Goal: Task Accomplishment & Management: Complete application form

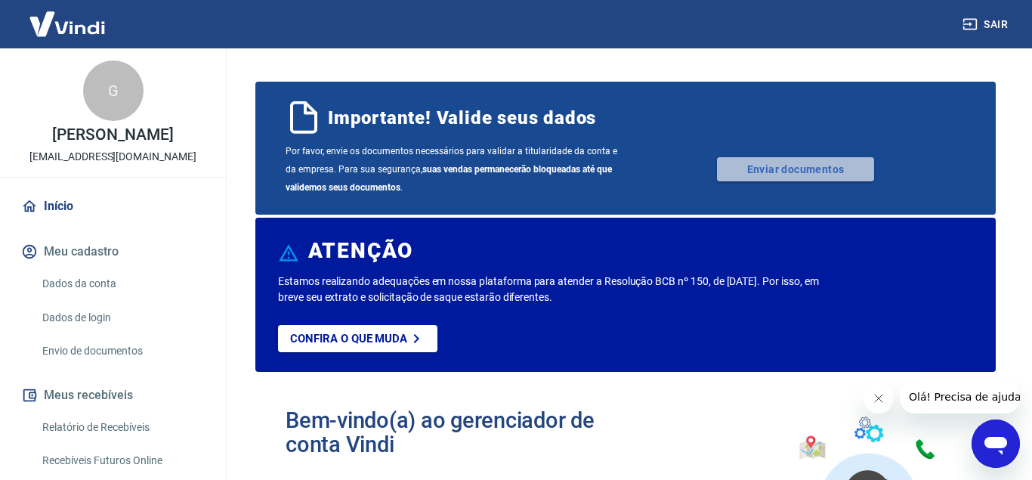
click at [800, 175] on link "Enviar documentos" at bounding box center [795, 169] width 157 height 24
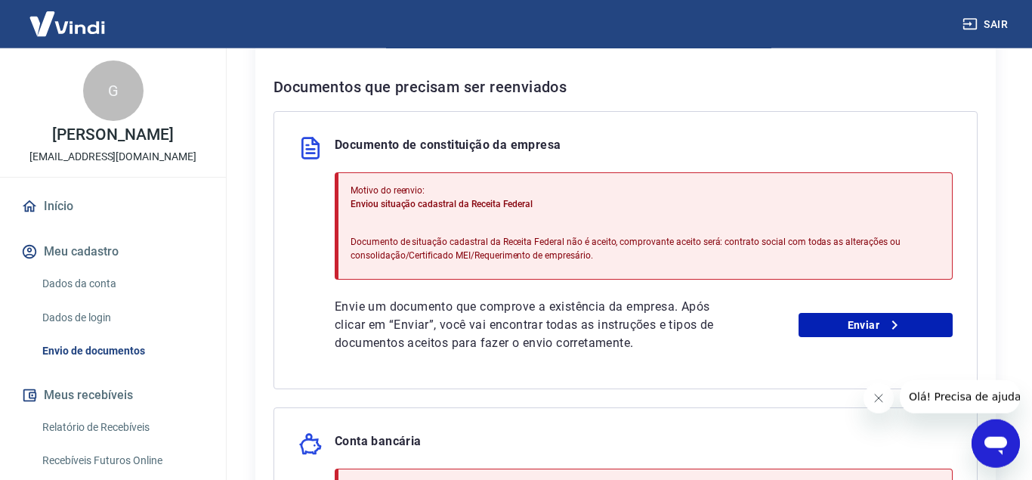
scroll to position [308, 0]
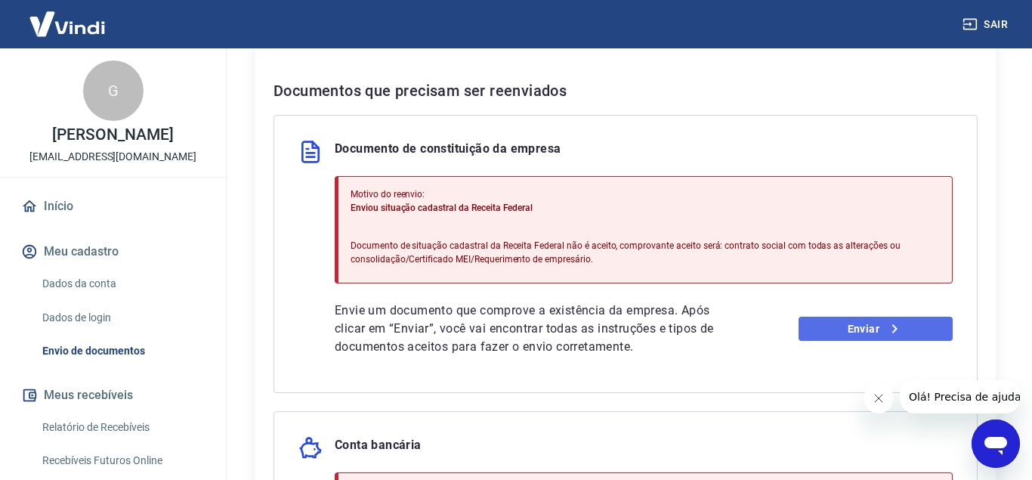
click at [843, 332] on link "Enviar" at bounding box center [875, 328] width 155 height 24
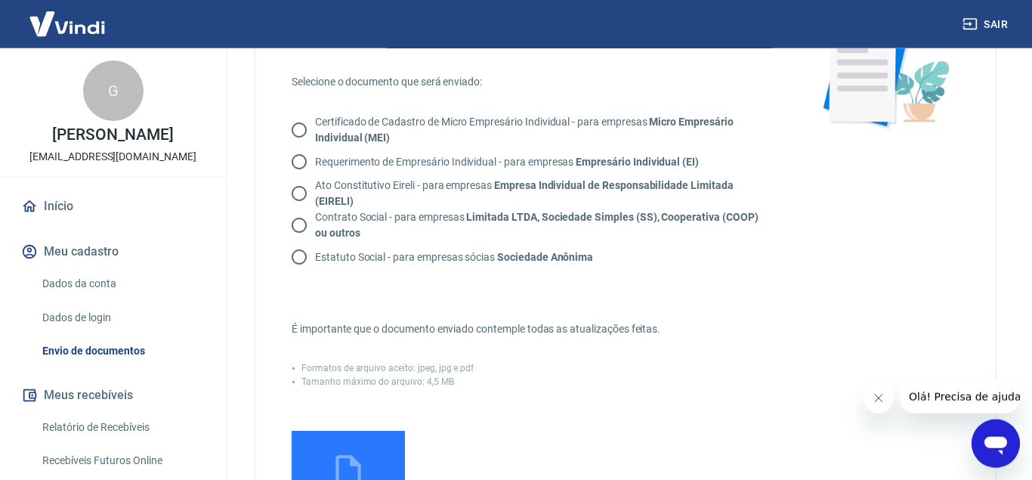
scroll to position [154, 0]
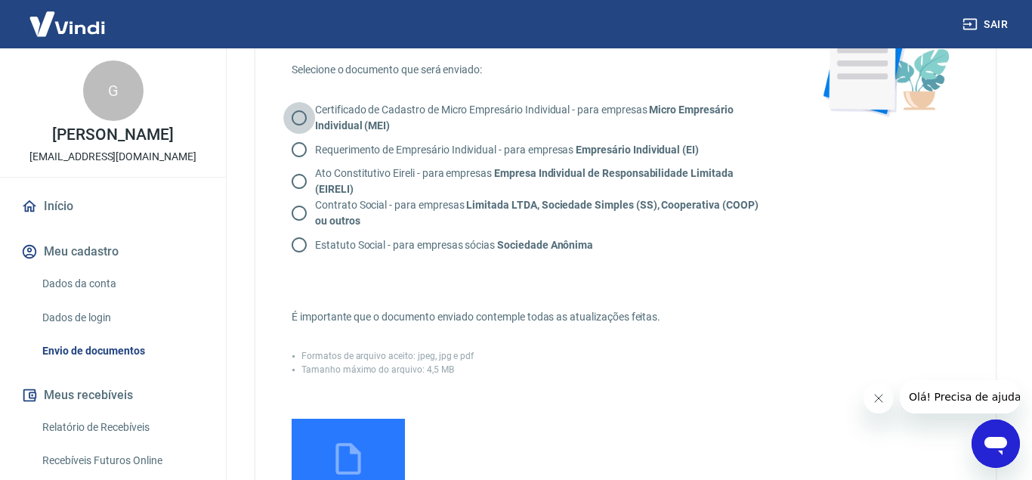
click at [292, 123] on input "Certificado de Cadastro de Micro Empresário Individual - para empresas Micro Em…" at bounding box center [299, 118] width 32 height 32
radio input "true"
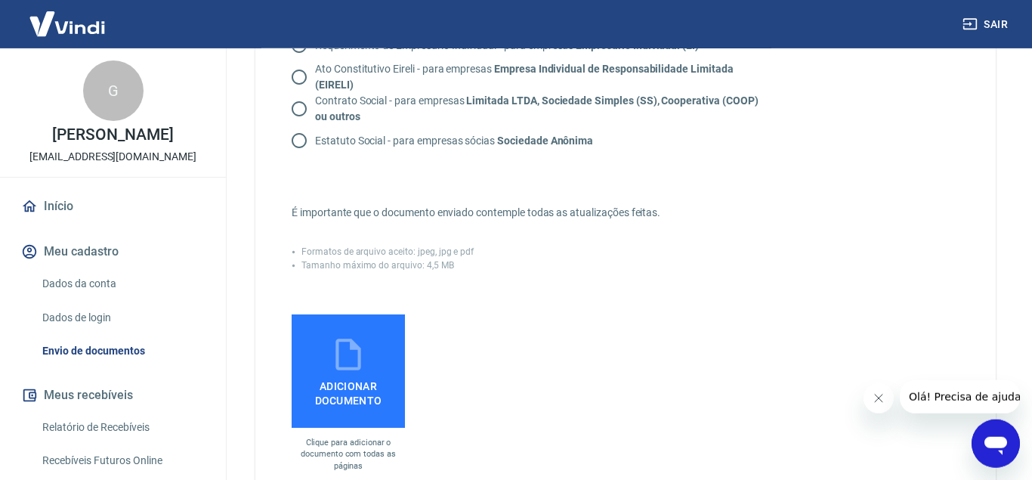
scroll to position [385, 0]
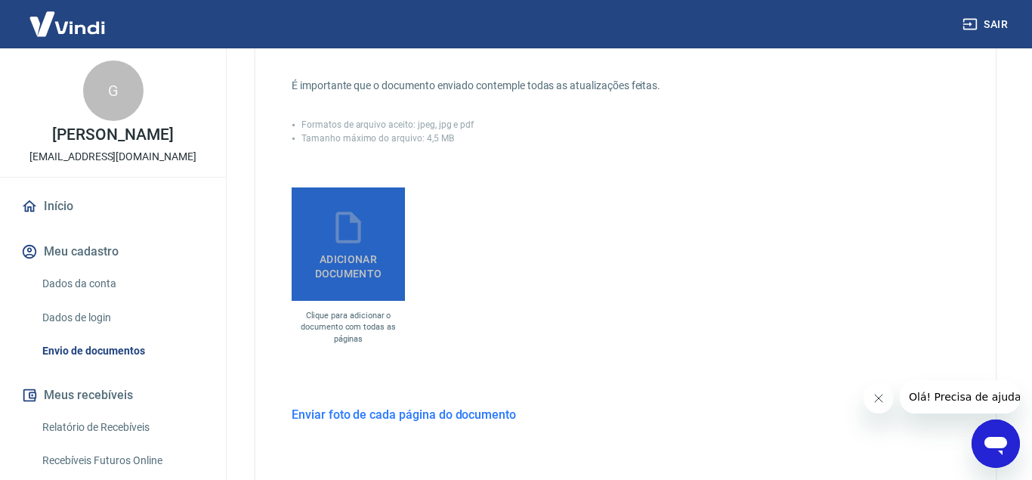
click at [337, 261] on span "Adicionar documento" at bounding box center [348, 263] width 101 height 34
click at [0, 0] on input "Adicionar documento" at bounding box center [0, 0] width 0 height 0
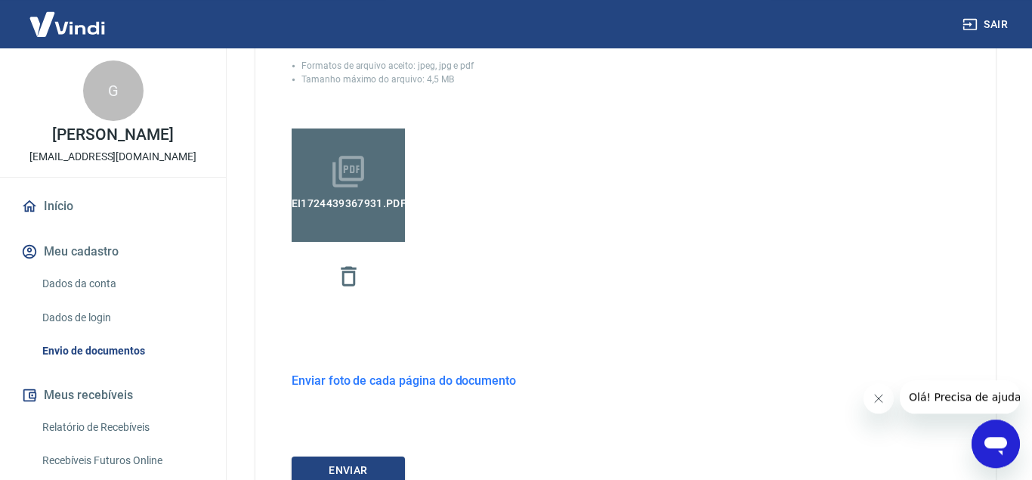
scroll to position [539, 0]
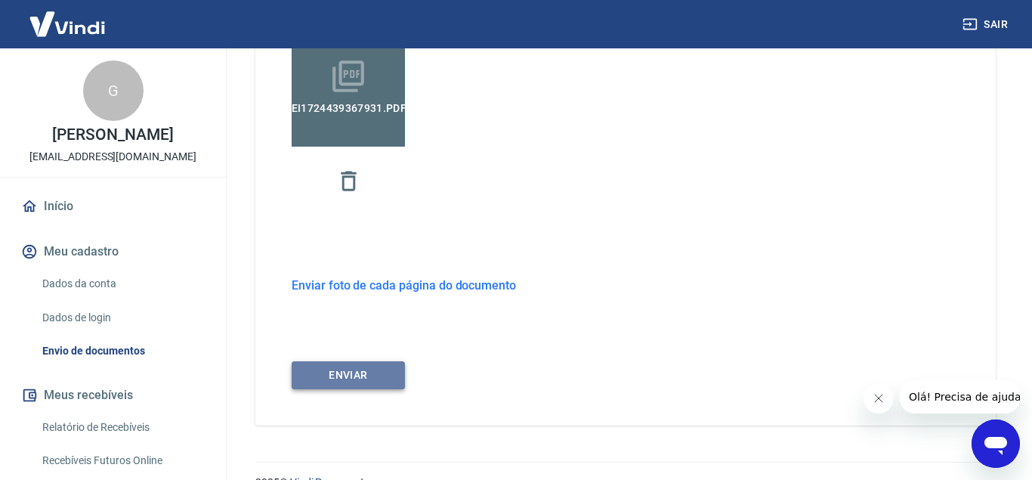
click at [376, 377] on button "ENVIAR" at bounding box center [347, 375] width 113 height 28
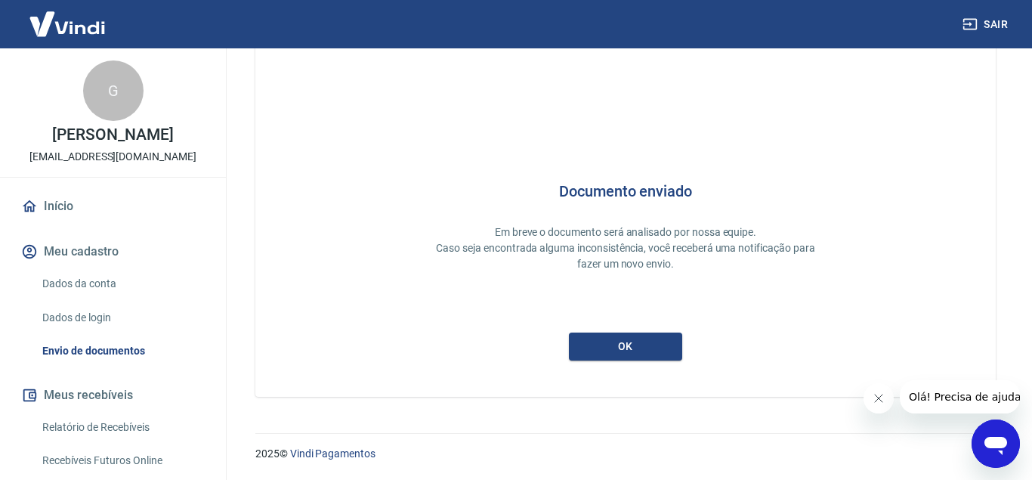
scroll to position [16, 0]
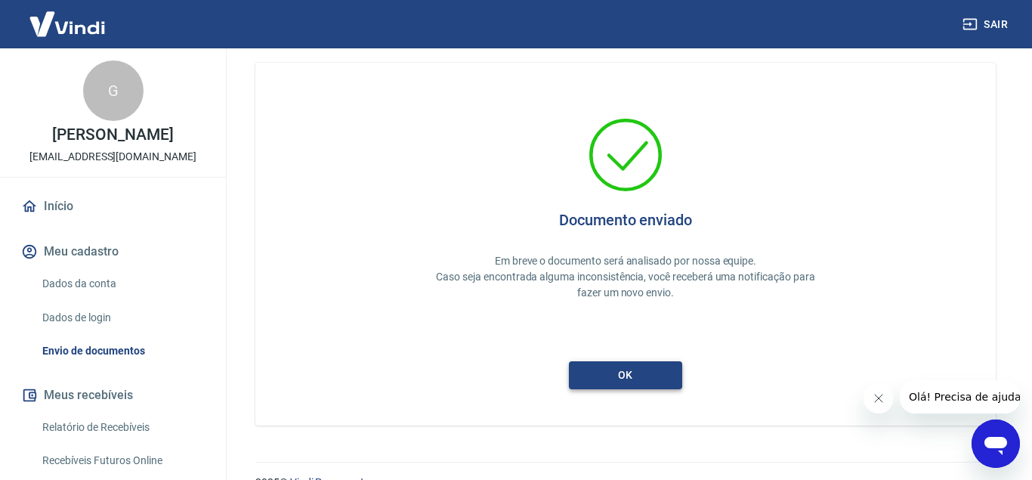
click at [641, 375] on button "ok" at bounding box center [625, 375] width 113 height 28
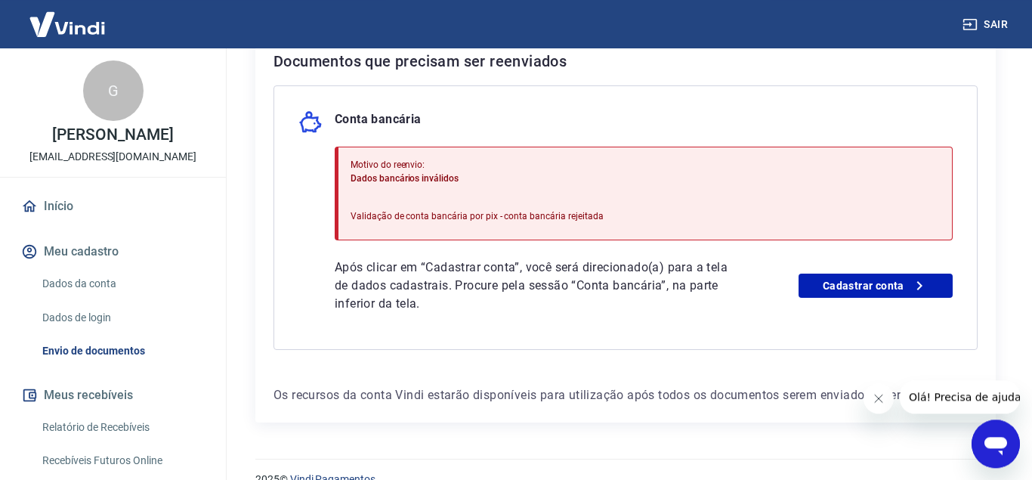
scroll to position [363, 0]
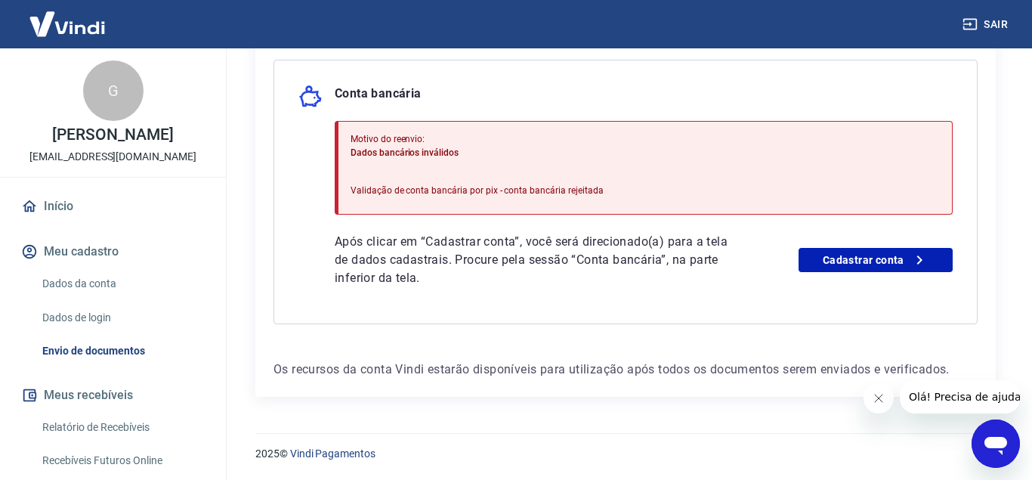
click at [868, 401] on button "Fechar mensagem da empresa" at bounding box center [877, 398] width 30 height 30
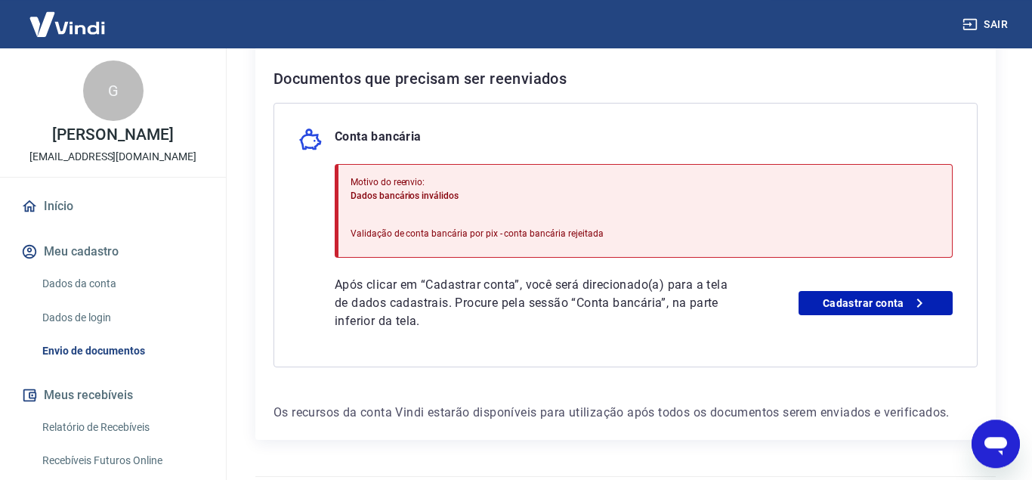
scroll to position [286, 0]
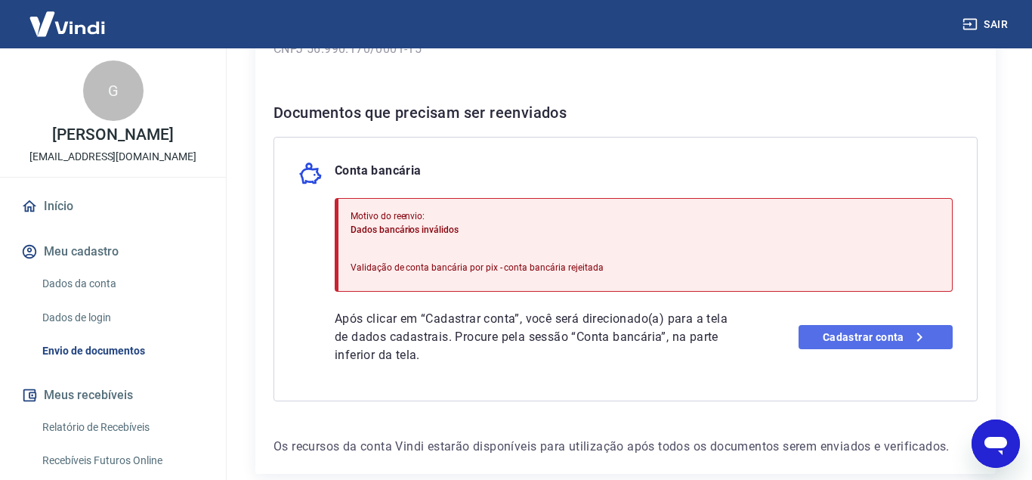
click at [823, 345] on link "Cadastrar conta" at bounding box center [875, 337] width 155 height 24
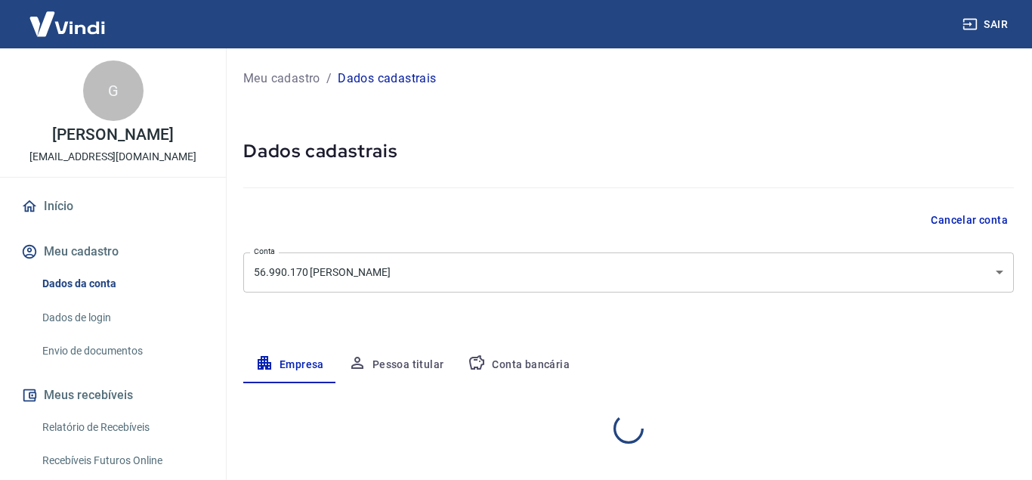
select select "SP"
select select "business"
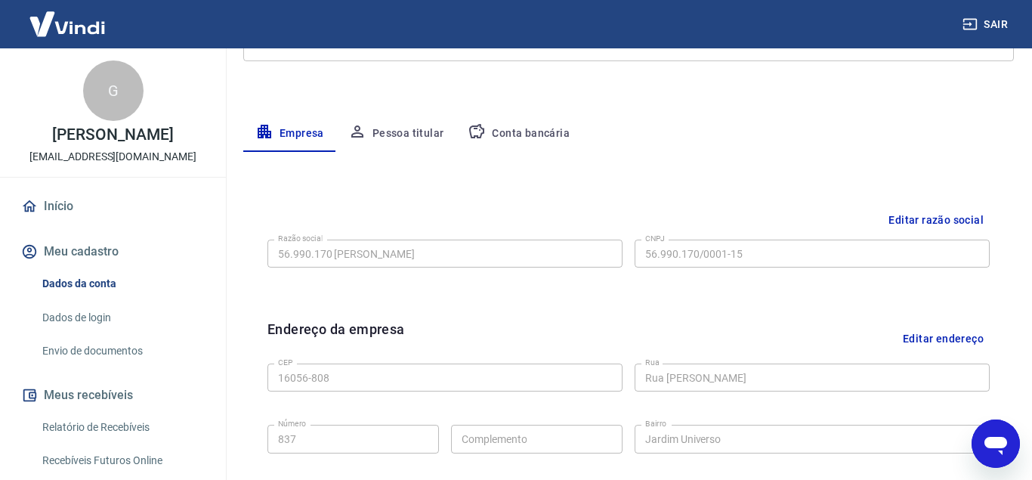
click at [500, 132] on button "Conta bancária" at bounding box center [518, 134] width 126 height 36
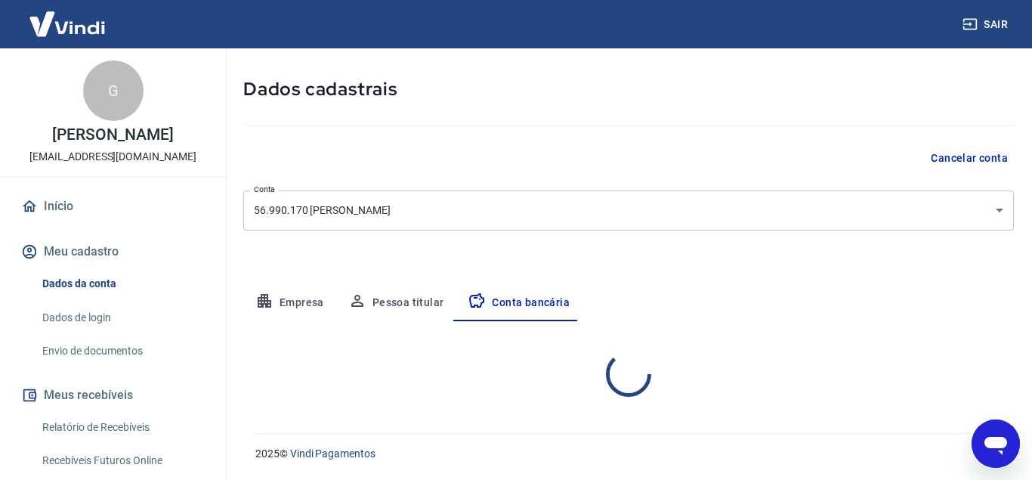
scroll to position [62, 0]
select select "1"
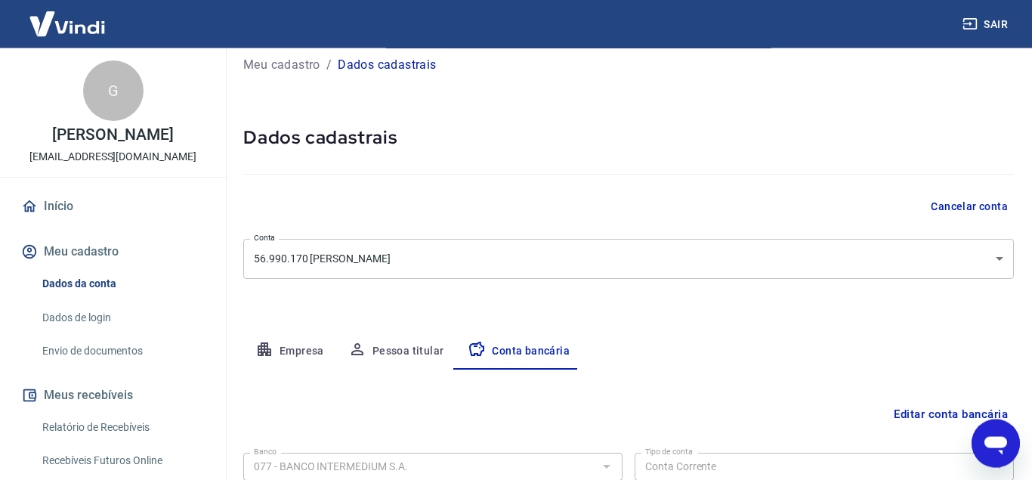
scroll to position [0, 0]
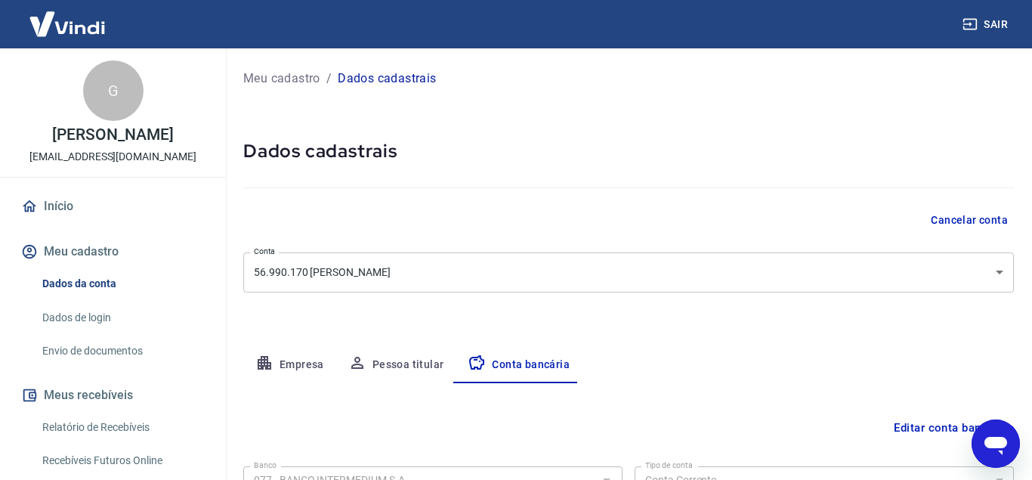
click at [88, 271] on link "Dados da conta" at bounding box center [121, 283] width 171 height 31
click at [288, 354] on button "Empresa" at bounding box center [289, 365] width 93 height 36
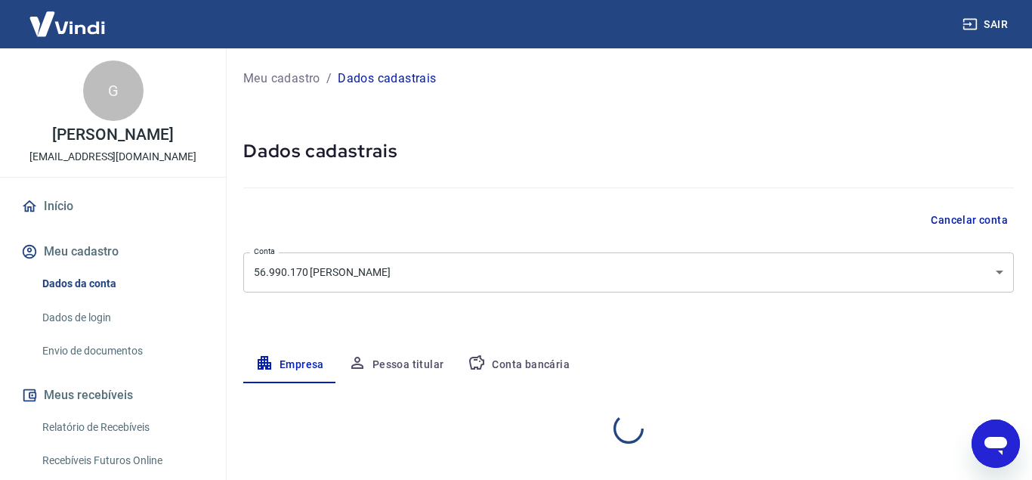
select select "SP"
select select "business"
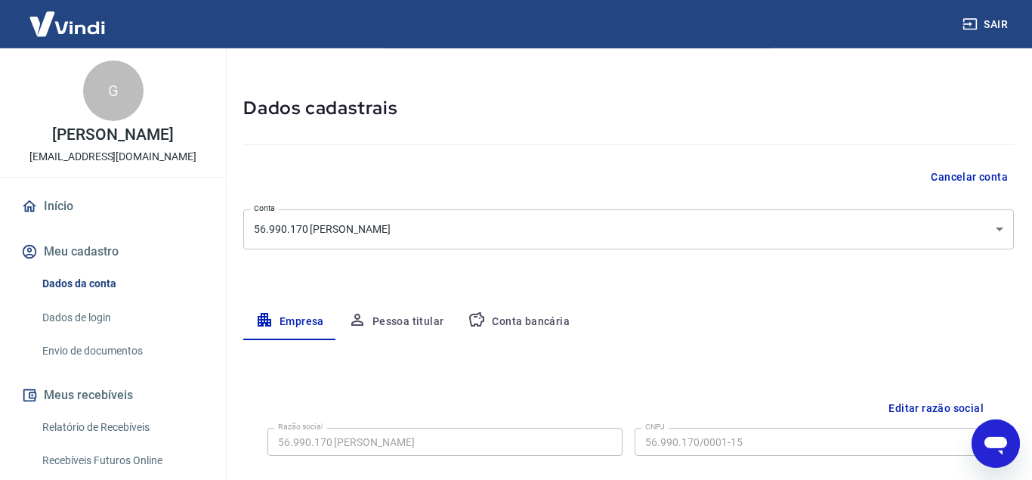
scroll to position [47, 0]
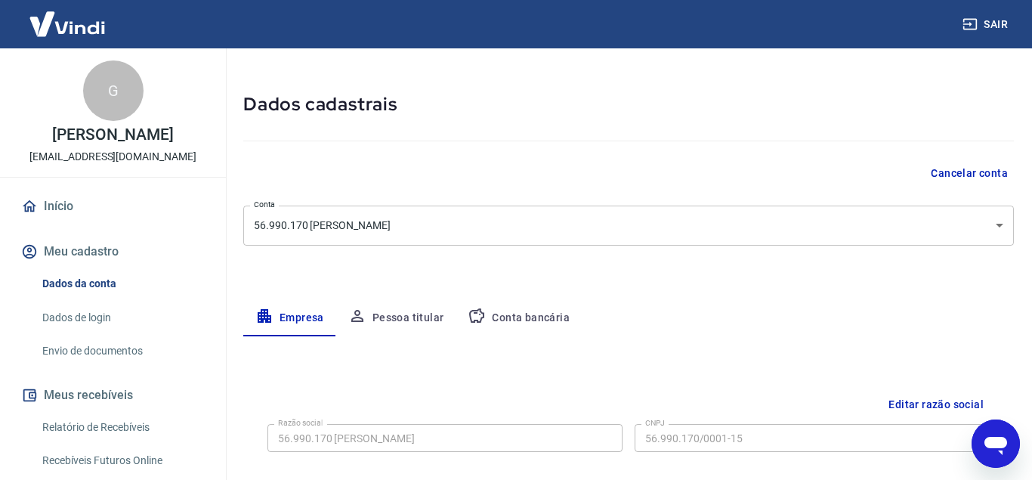
click at [82, 212] on link "Início" at bounding box center [113, 206] width 190 height 33
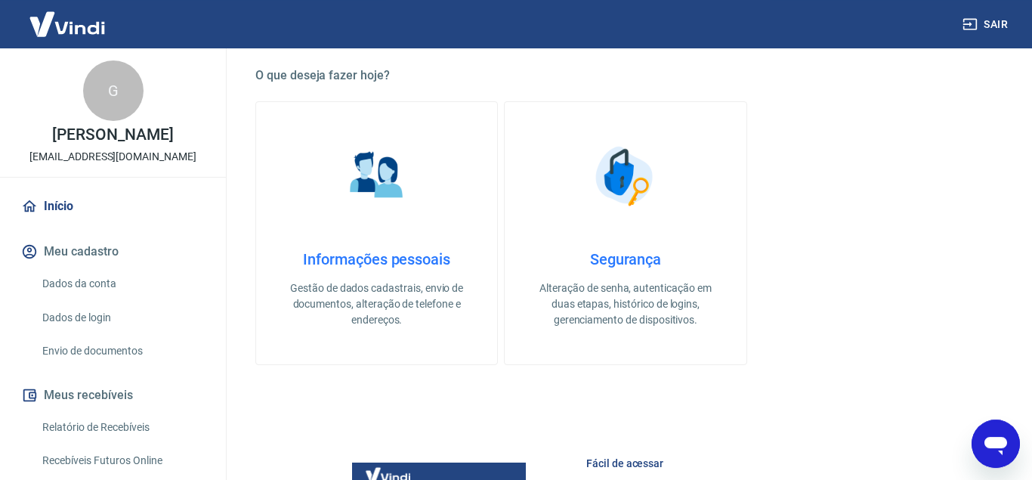
scroll to position [427, 0]
